Goal: Information Seeking & Learning: Learn about a topic

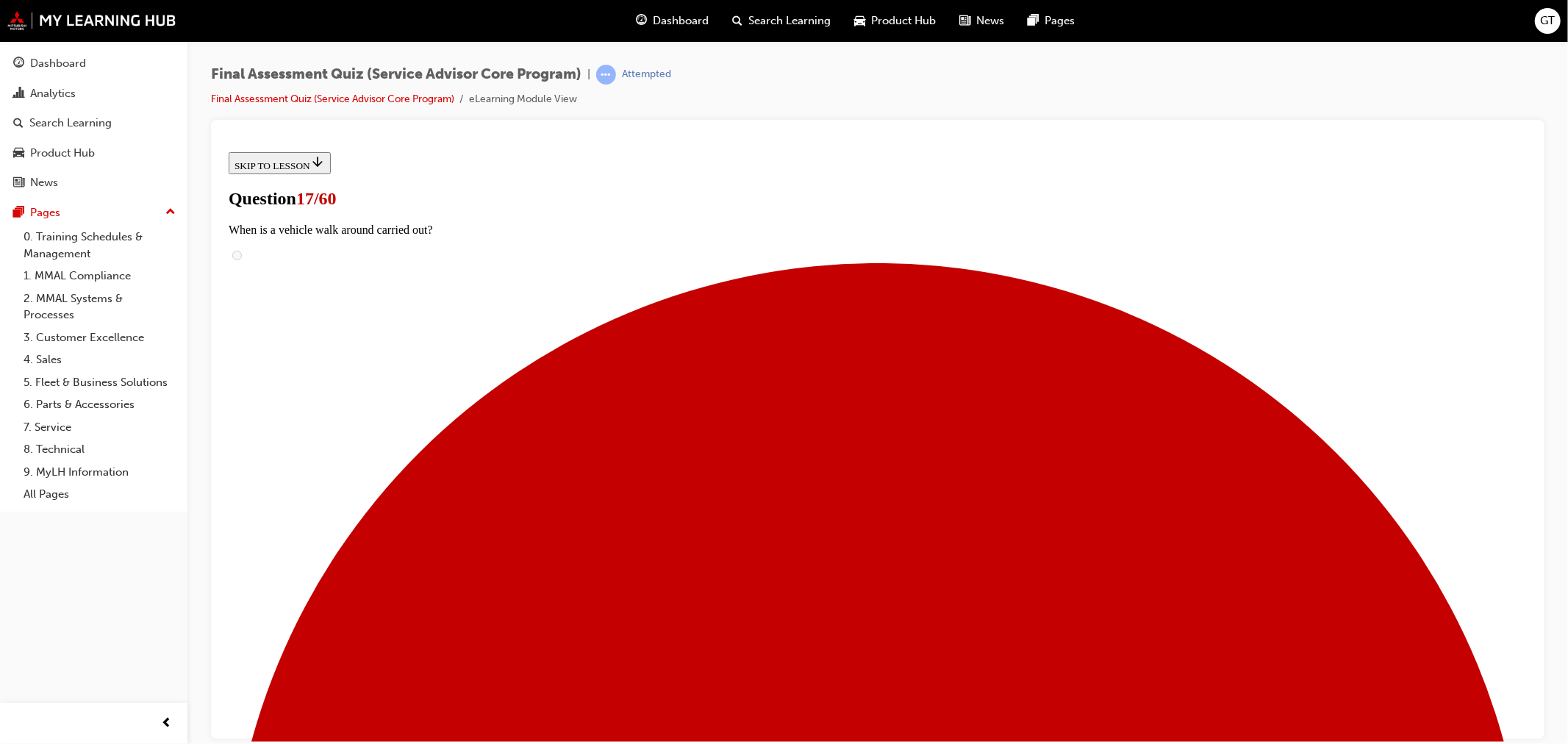
scroll to position [449, 0]
drag, startPoint x: 721, startPoint y: 471, endPoint x: 997, endPoint y: 477, distance: 276.1
drag, startPoint x: 723, startPoint y: 362, endPoint x: 998, endPoint y: 453, distance: 289.7
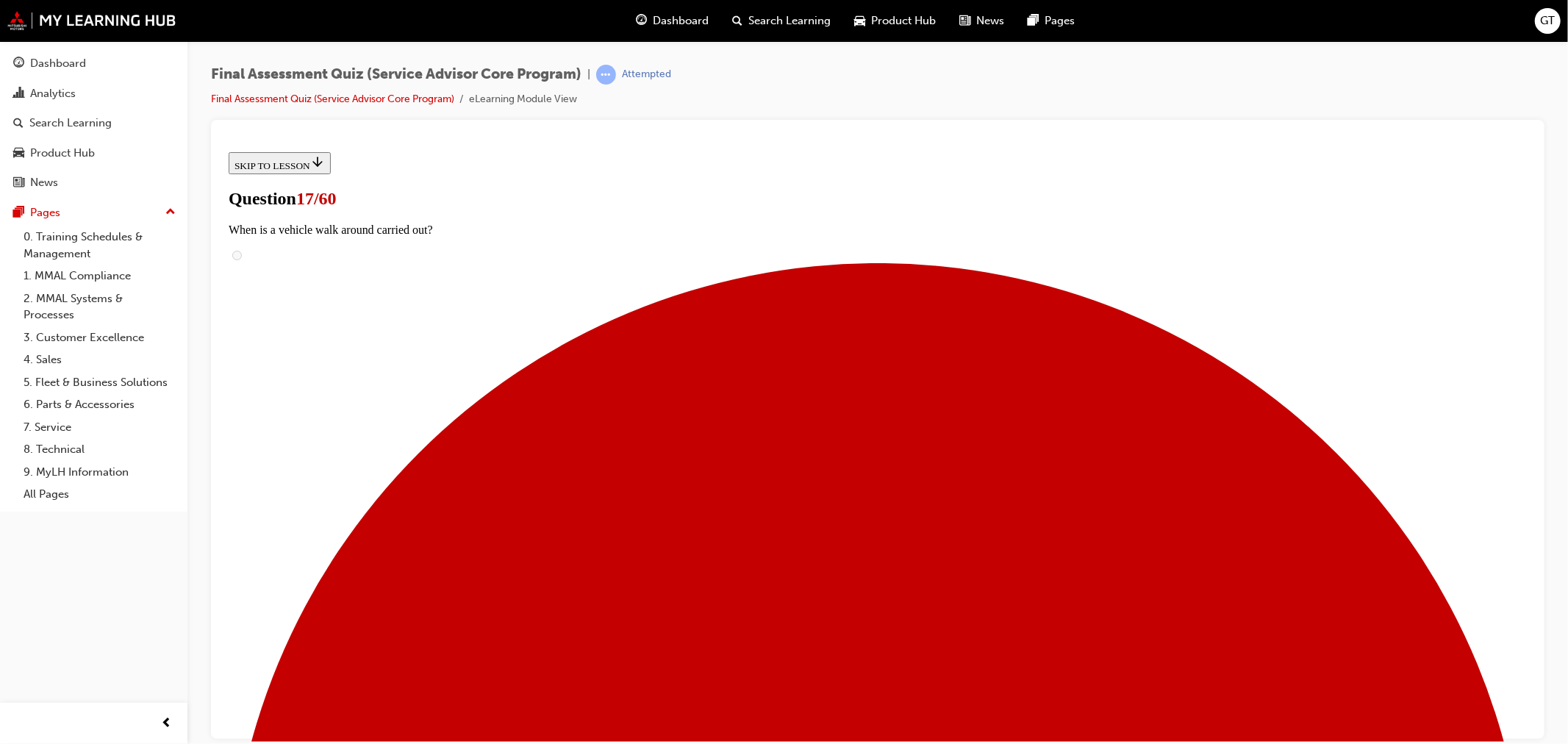
scroll to position [476, 0]
drag, startPoint x: 735, startPoint y: 641, endPoint x: 997, endPoint y: 276, distance: 449.3
drag, startPoint x: 728, startPoint y: 567, endPoint x: 1002, endPoint y: 292, distance: 388.2
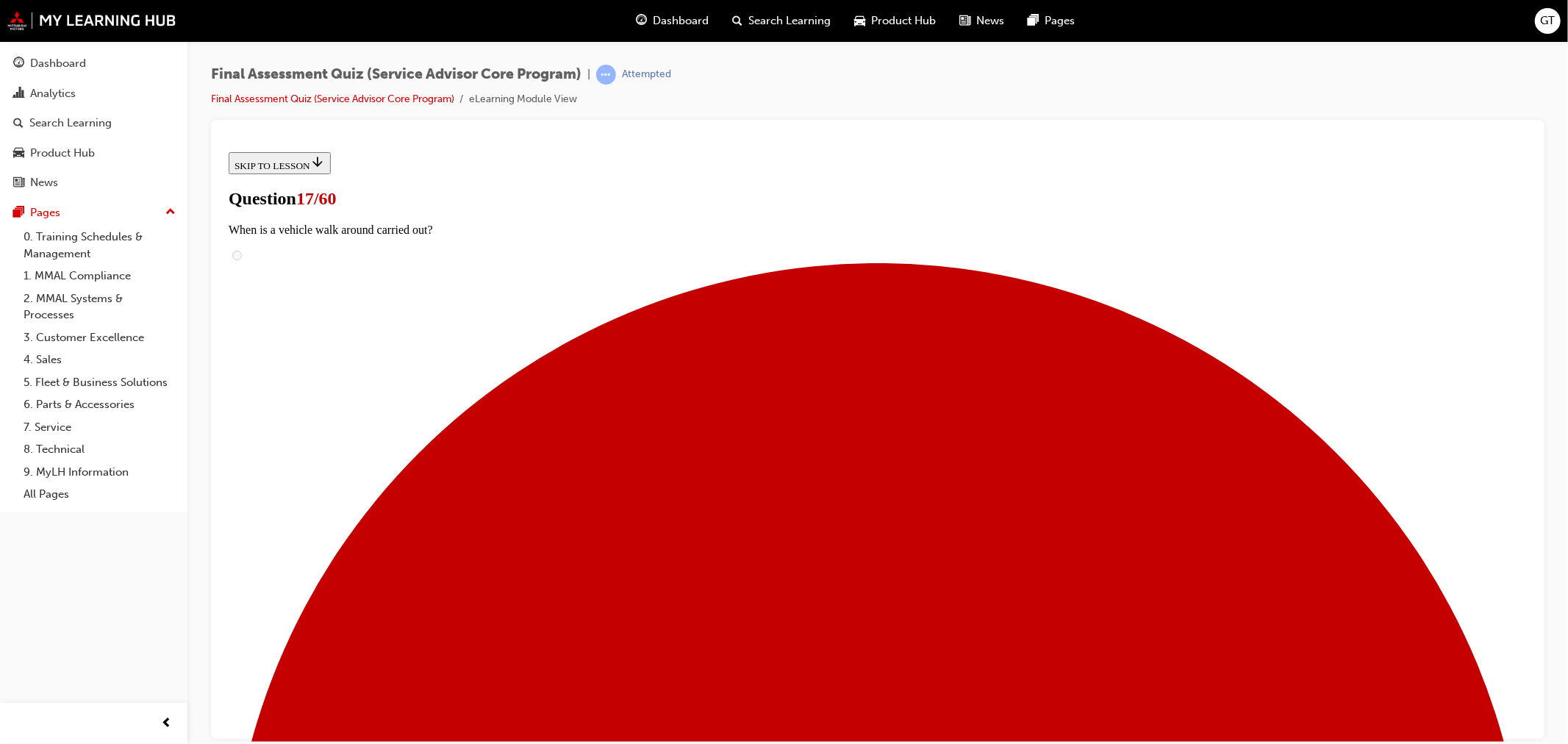
drag, startPoint x: 725, startPoint y: 330, endPoint x: 1011, endPoint y: 326, distance: 286.0
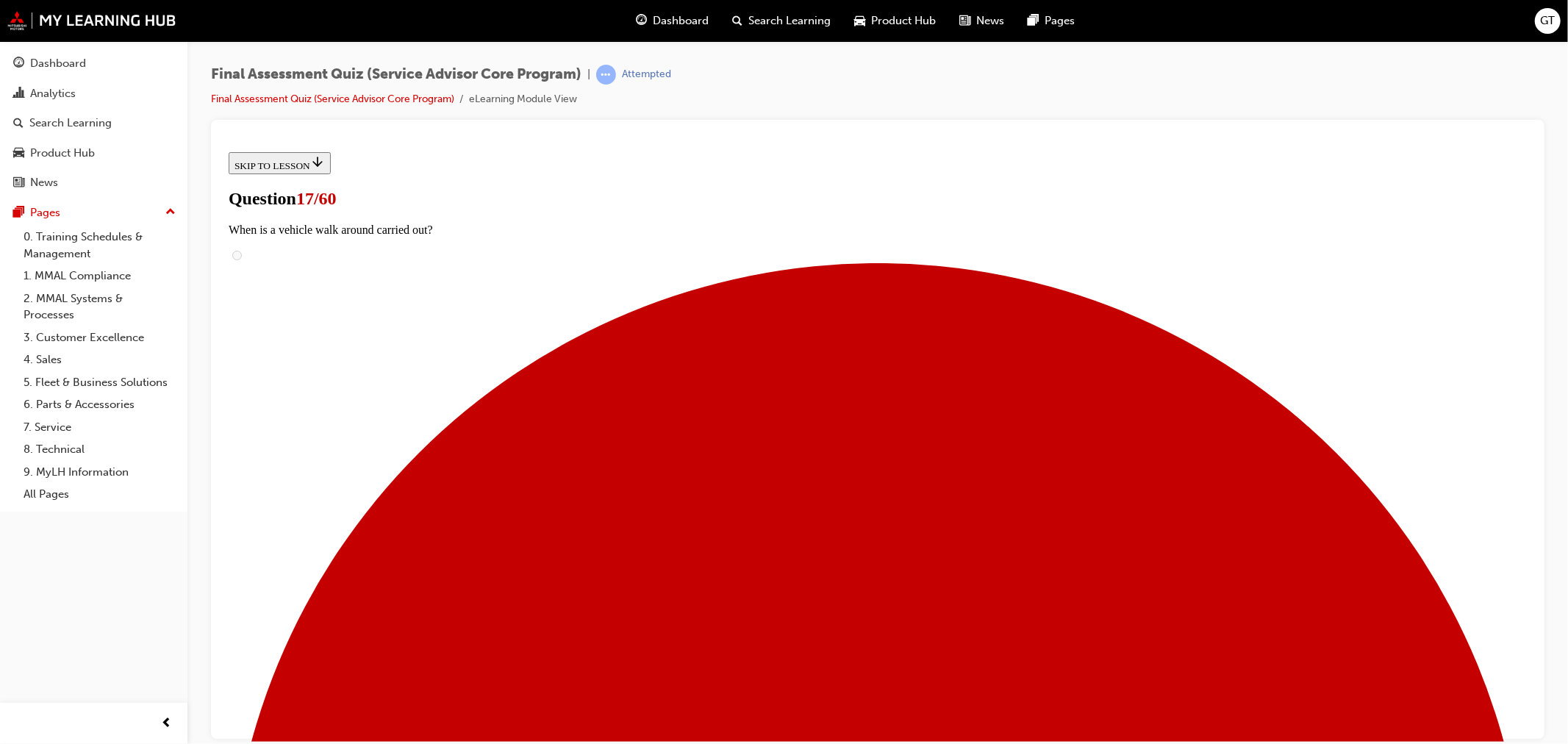
scroll to position [81, 0]
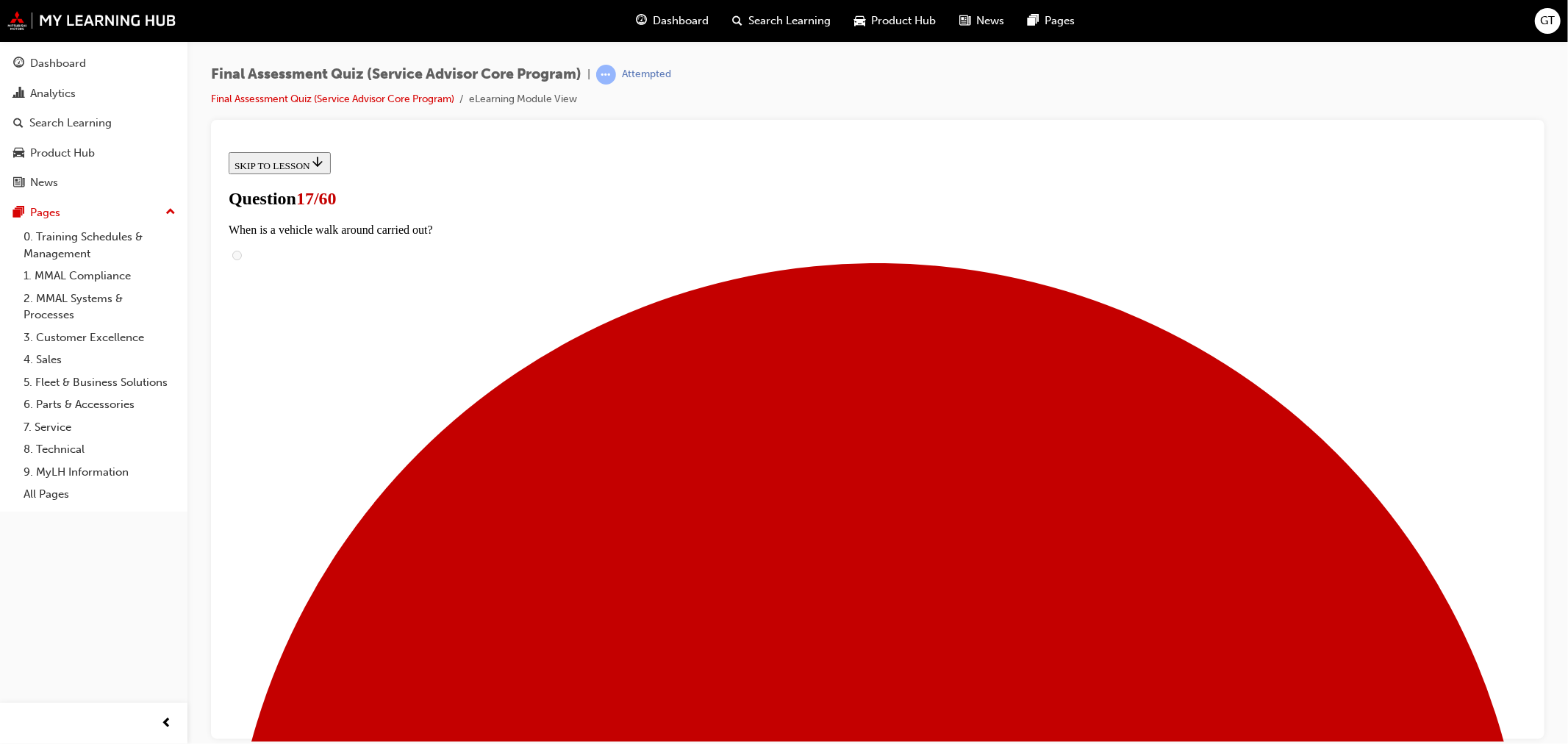
scroll to position [716, 0]
drag, startPoint x: 742, startPoint y: 307, endPoint x: 1017, endPoint y: 307, distance: 275.0
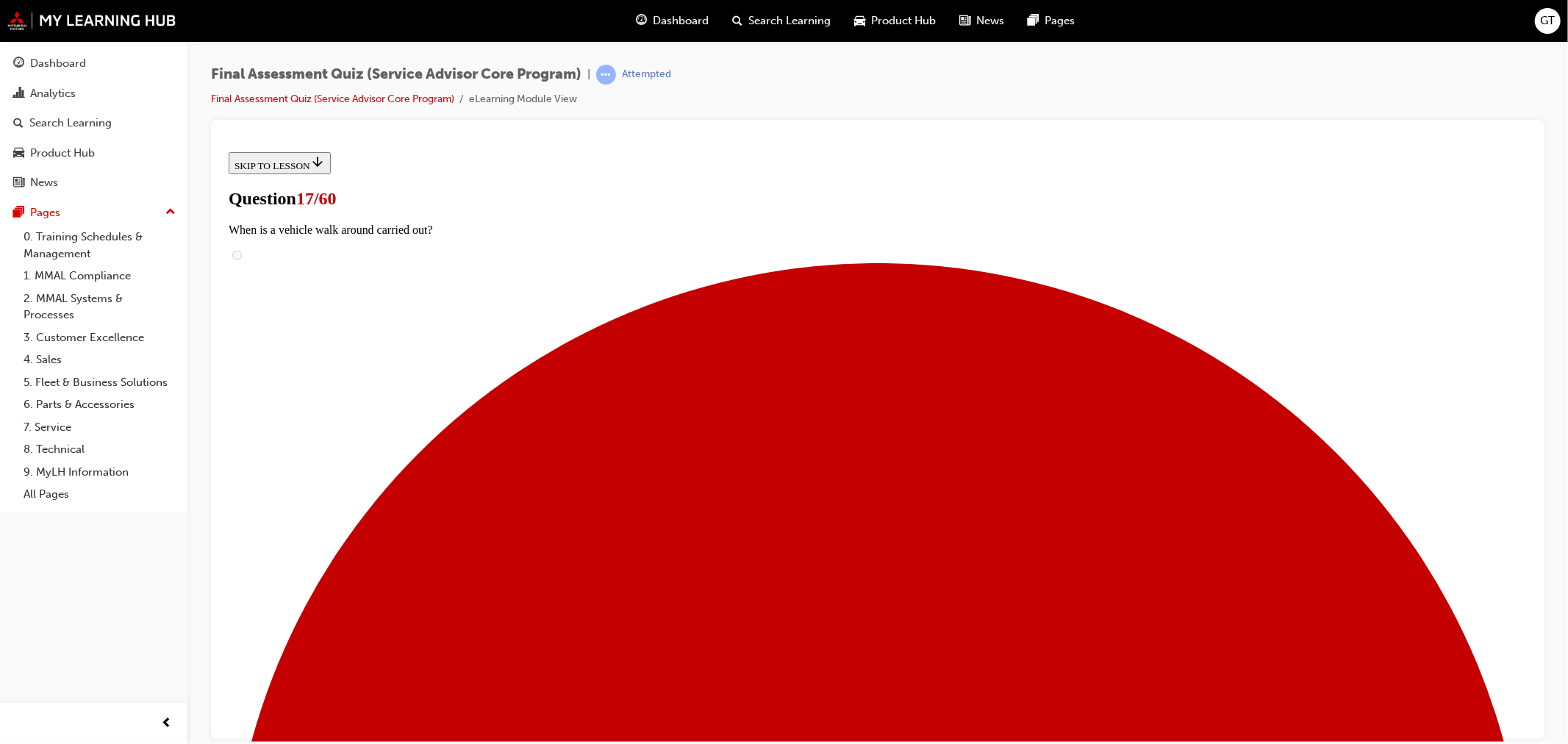
drag, startPoint x: 701, startPoint y: 403, endPoint x: 676, endPoint y: 404, distance: 25.0
drag, startPoint x: 777, startPoint y: 292, endPoint x: 728, endPoint y: 301, distance: 49.8
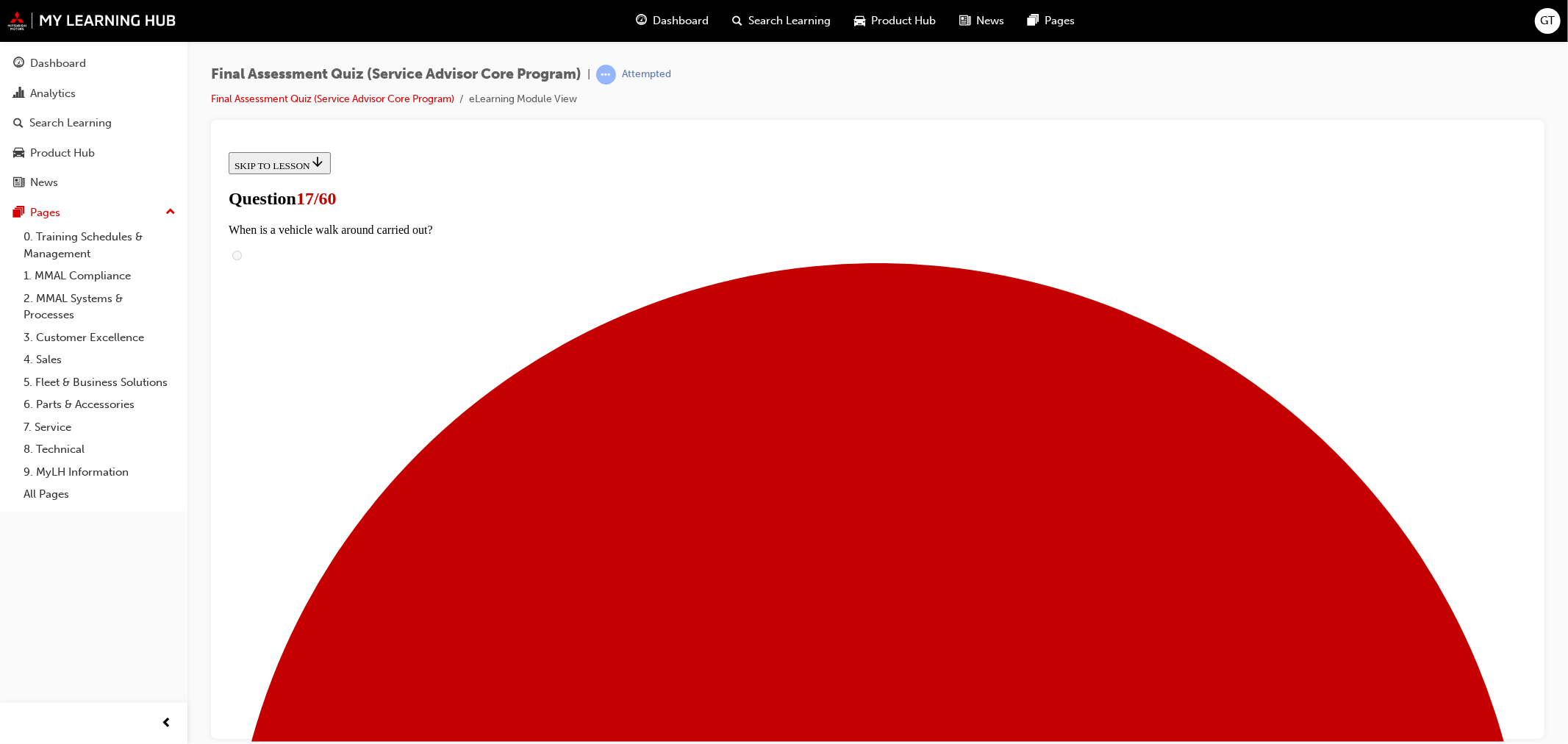
drag, startPoint x: 720, startPoint y: 401, endPoint x: 959, endPoint y: 399, distance: 239.0
drag, startPoint x: 768, startPoint y: 588, endPoint x: 978, endPoint y: 591, distance: 210.0
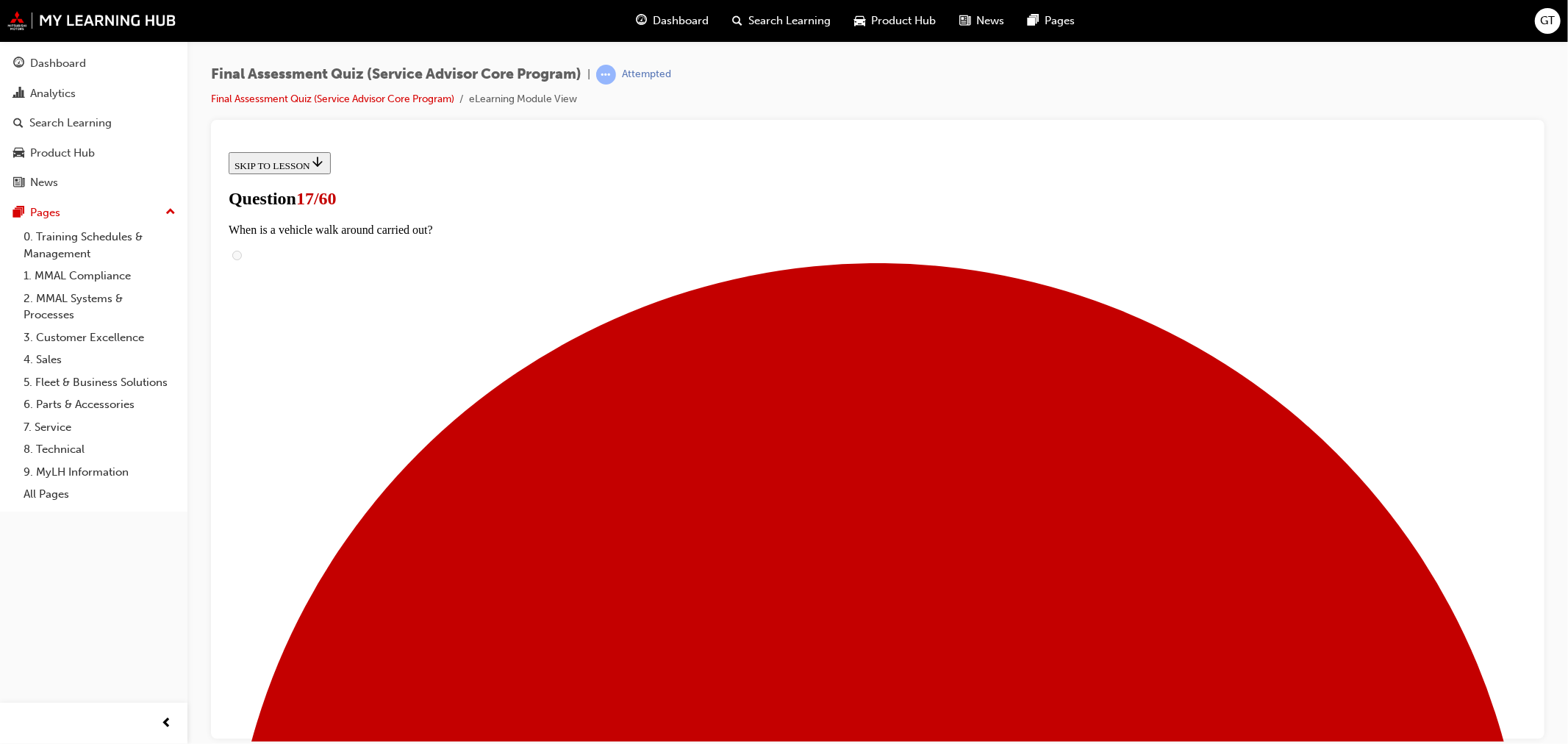
drag, startPoint x: 744, startPoint y: 301, endPoint x: 994, endPoint y: 303, distance: 250.0
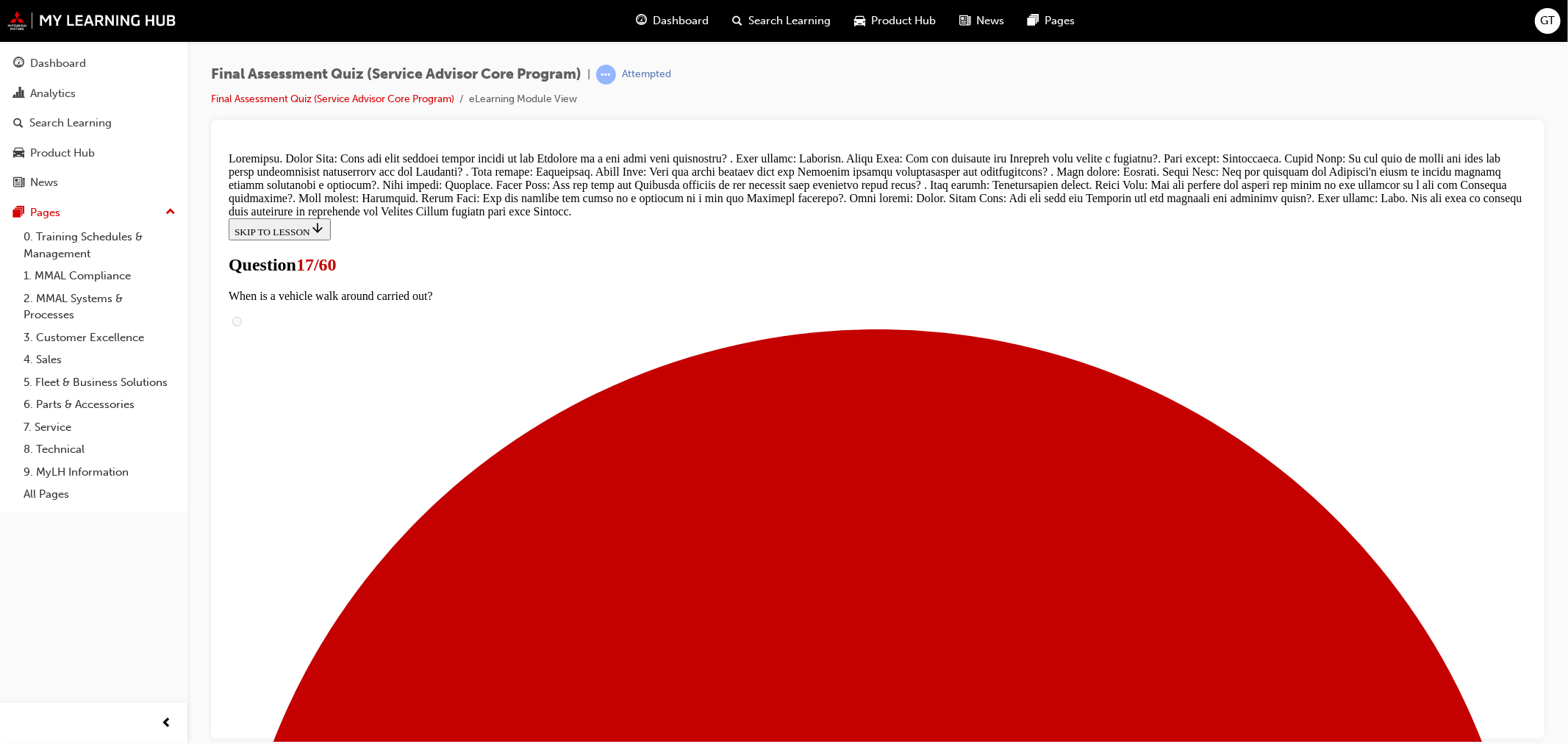
scroll to position [1016, 0]
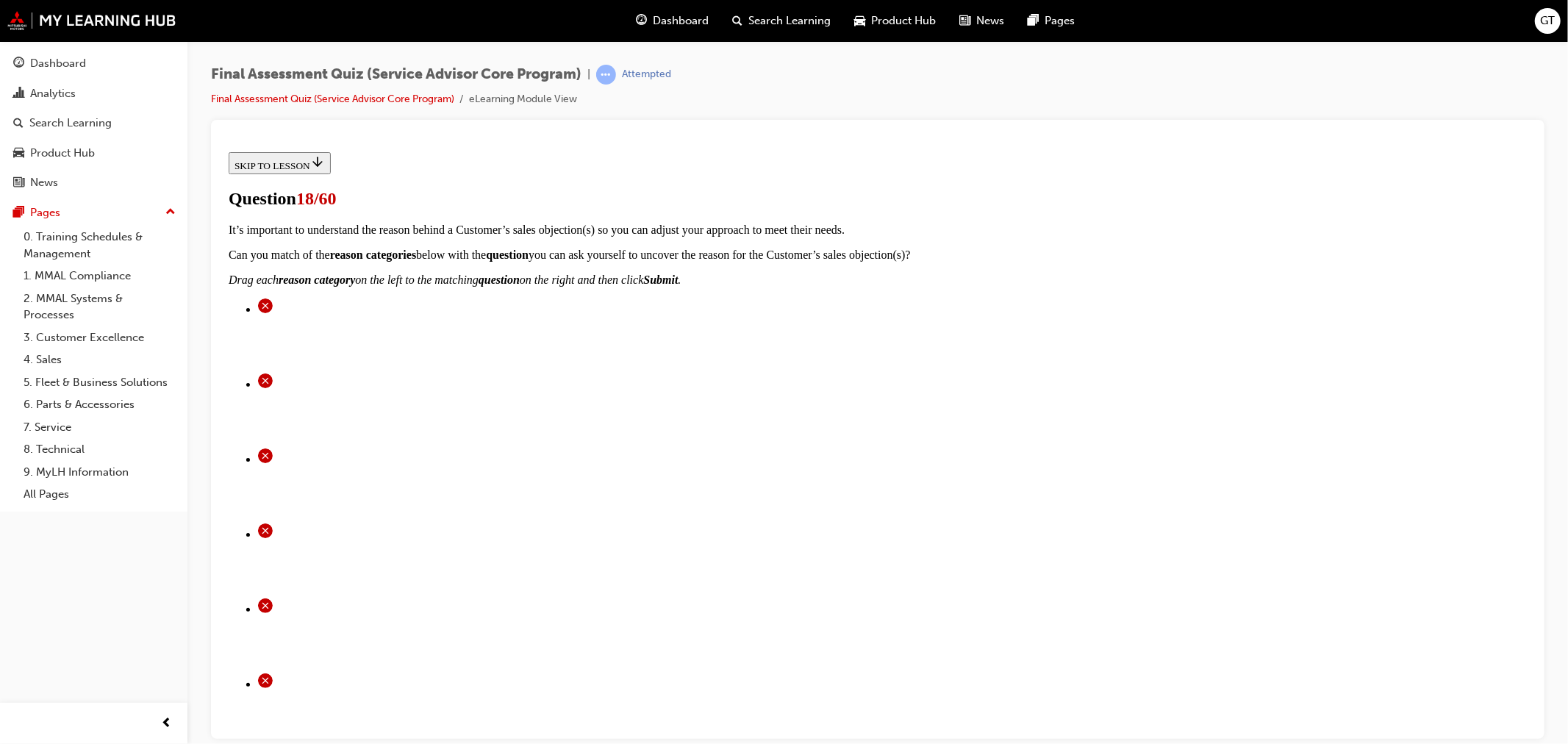
scroll to position [163, 0]
